Goal: Navigation & Orientation: Find specific page/section

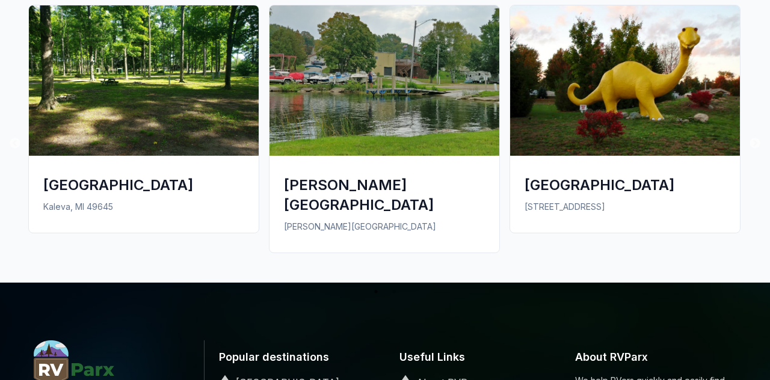
scroll to position [1043, 0]
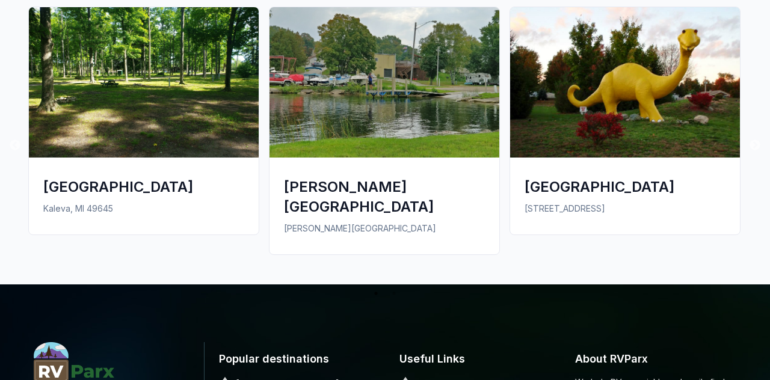
click at [610, 180] on div "[GEOGRAPHIC_DATA]" at bounding box center [625, 187] width 201 height 20
